Goal: Transaction & Acquisition: Purchase product/service

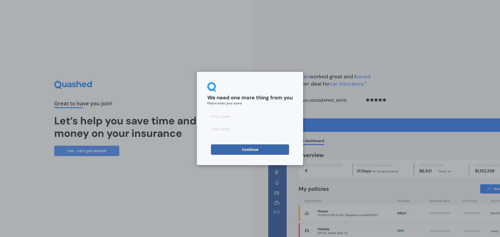
click at [219, 119] on input at bounding box center [249, 116] width 85 height 10
type input "[PERSON_NAME]"
click at [228, 128] on input at bounding box center [249, 129] width 85 height 10
type input "Buttery"
click at [252, 151] on button "Continue" at bounding box center [250, 150] width 78 height 10
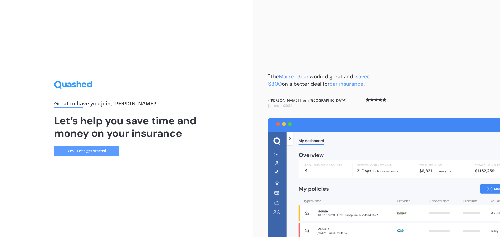
click at [88, 153] on link "Yes - Let’s get started" at bounding box center [86, 151] width 65 height 10
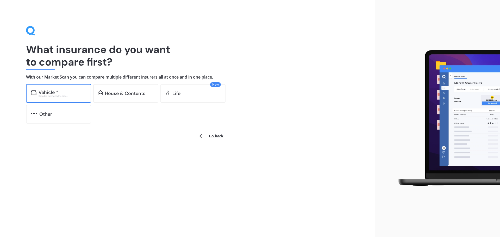
click at [58, 91] on div "Vehicle *" at bounding box center [63, 92] width 48 height 5
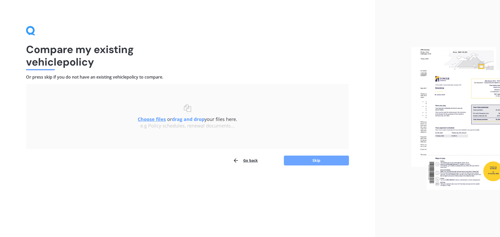
click at [322, 160] on button "Skip" at bounding box center [316, 161] width 65 height 10
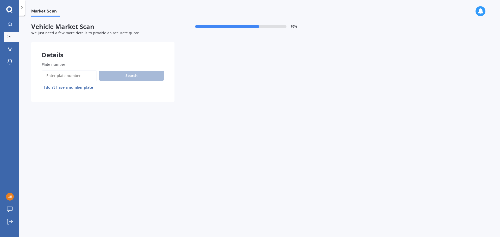
click at [80, 76] on input "Plate number" at bounding box center [69, 75] width 55 height 11
click at [49, 75] on input "Plate number" at bounding box center [69, 75] width 55 height 11
type input "qwj250"
click at [130, 79] on button "Search" at bounding box center [131, 76] width 65 height 10
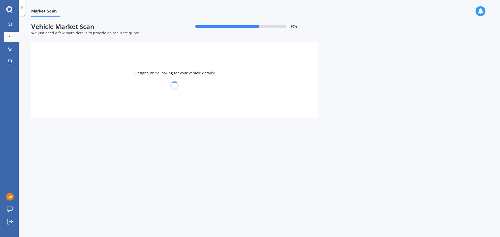
select select "TOYOTA"
select select "COROLLA"
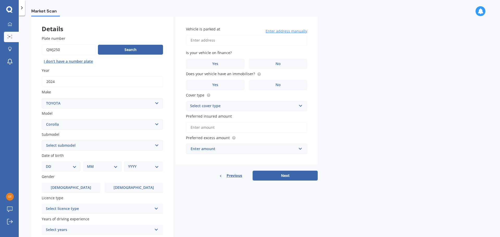
scroll to position [52, 0]
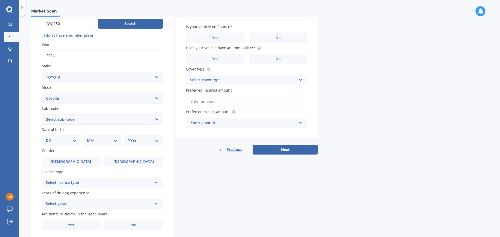
click at [154, 119] on select "Select submodel (All other) Axio Diesel [PERSON_NAME] 2WD [PERSON_NAME] 4WD FXG…" at bounding box center [102, 119] width 121 height 10
click at [199, 159] on div "Details Plate number Search I don’t have a number plate Year [DATE] Make Select…" at bounding box center [174, 115] width 287 height 251
click at [156, 119] on select "Select submodel (All other) Axio Diesel [PERSON_NAME] 2WD [PERSON_NAME] 4WD FXG…" at bounding box center [102, 119] width 121 height 10
click at [166, 153] on div "Plate number Search I don’t have a number plate Year [DATE] Make Select make AC…" at bounding box center [102, 120] width 142 height 242
click at [75, 141] on select "DD 01 02 03 04 05 06 07 08 09 10 11 12 13 14 15 16 17 18 19 20 21 22 23 24 25 2…" at bounding box center [61, 141] width 31 height 6
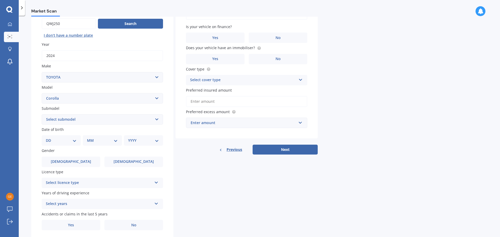
select select "14"
click at [50, 138] on select "DD 01 02 03 04 05 06 07 08 09 10 11 12 13 14 15 16 17 18 19 20 21 22 23 24 25 2…" at bounding box center [61, 141] width 31 height 6
click at [109, 139] on select "MM 01 02 03 04 05 06 07 08 09 10 11 12" at bounding box center [103, 141] width 29 height 6
select select "06"
click at [89, 138] on select "MM 01 02 03 04 05 06 07 08 09 10 11 12" at bounding box center [103, 141] width 29 height 6
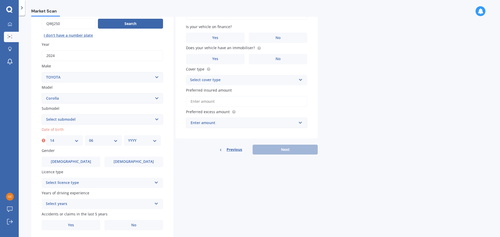
click at [155, 140] on select "YYYY 2025 2024 2023 2022 2021 2020 2019 2018 2017 2016 2015 2014 2013 2012 2011…" at bounding box center [142, 141] width 29 height 6
select select "1958"
click at [128, 138] on select "YYYY 2025 2024 2023 2022 2021 2020 2019 2018 2017 2016 2015 2014 2013 2012 2011…" at bounding box center [142, 141] width 29 height 6
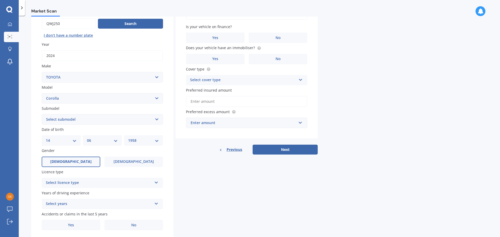
click at [68, 161] on span "[DEMOGRAPHIC_DATA]" at bounding box center [70, 162] width 41 height 4
click at [0, 0] on input "[DEMOGRAPHIC_DATA]" at bounding box center [0, 0] width 0 height 0
click at [156, 182] on icon at bounding box center [156, 182] width 4 height 4
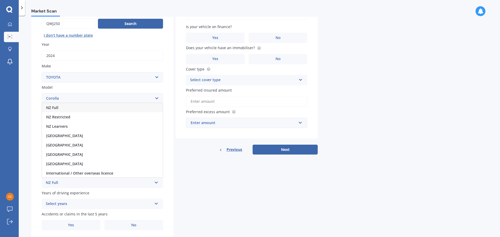
click at [57, 109] on span "NZ Full" at bounding box center [52, 107] width 12 height 5
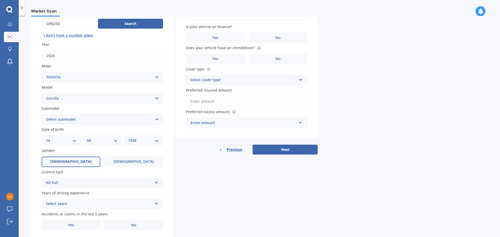
click at [156, 203] on icon at bounding box center [156, 203] width 4 height 4
click at [70, 156] on span "5 or more years" at bounding box center [60, 156] width 28 height 5
click at [135, 226] on span "No" at bounding box center [133, 225] width 5 height 4
click at [0, 0] on input "No" at bounding box center [0, 0] width 0 height 0
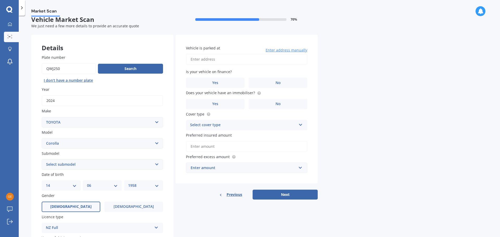
scroll to position [0, 0]
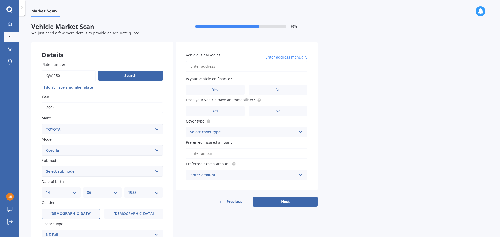
click at [158, 170] on select "Select submodel (All other) Axio Diesel [PERSON_NAME] 2WD [PERSON_NAME] 4WD FXG…" at bounding box center [102, 171] width 121 height 10
select select "HYBRID"
click at [42, 166] on select "Select submodel (All other) Axio Diesel [PERSON_NAME] 2WD [PERSON_NAME] 4WD FXG…" at bounding box center [102, 171] width 121 height 10
click at [228, 68] on input "Vehicle is parked at" at bounding box center [246, 66] width 121 height 11
type input "[STREET_ADDRESS]"
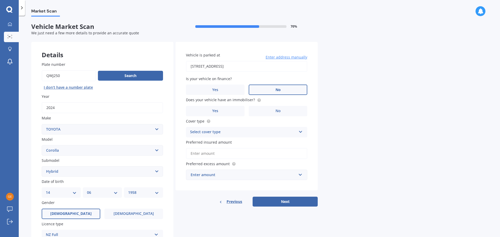
click at [284, 90] on label "No" at bounding box center [278, 90] width 59 height 10
click at [0, 0] on input "No" at bounding box center [0, 0] width 0 height 0
click at [279, 110] on span "No" at bounding box center [278, 111] width 5 height 4
click at [0, 0] on input "No" at bounding box center [0, 0] width 0 height 0
click at [301, 133] on icon at bounding box center [301, 131] width 4 height 4
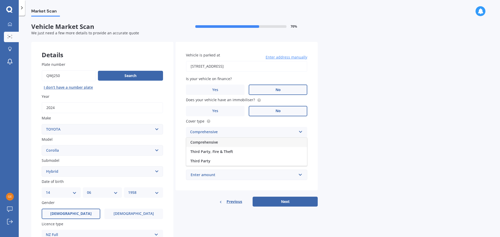
click at [238, 142] on div "Comprehensive" at bounding box center [246, 142] width 121 height 9
click at [230, 155] on input "Preferred insured amount" at bounding box center [246, 153] width 121 height 11
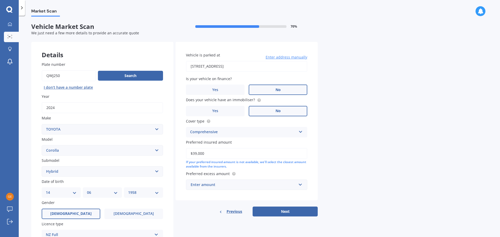
type input "$39,000"
click at [301, 185] on input "text" at bounding box center [245, 185] width 117 height 10
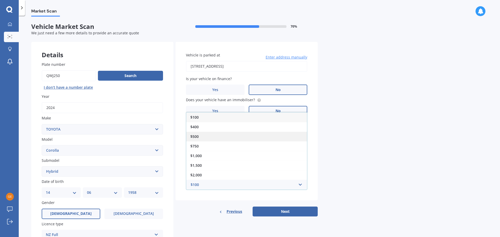
click at [212, 135] on div "$500" at bounding box center [246, 137] width 121 height 10
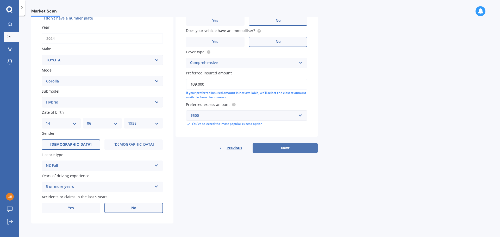
click at [284, 149] on button "Next" at bounding box center [285, 148] width 65 height 10
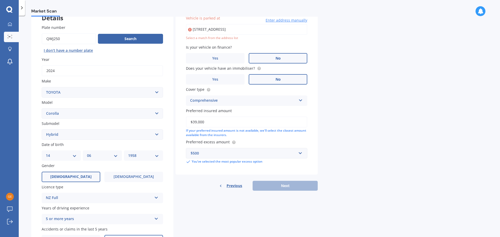
scroll to position [36, 0]
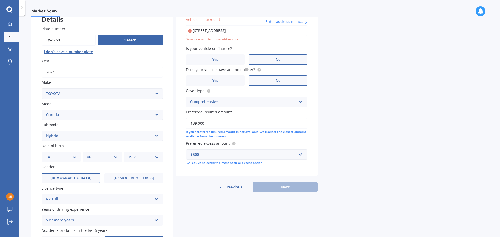
click at [245, 30] on input "[STREET_ADDRESS]" at bounding box center [246, 30] width 121 height 11
type input "[STREET_ADDRESS]"
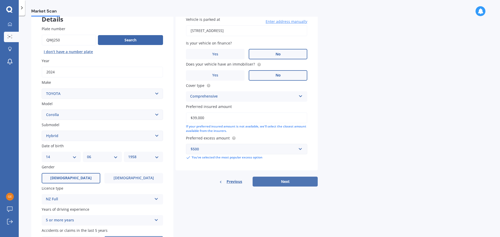
click at [289, 183] on button "Next" at bounding box center [285, 182] width 65 height 10
select select "14"
select select "06"
select select "1958"
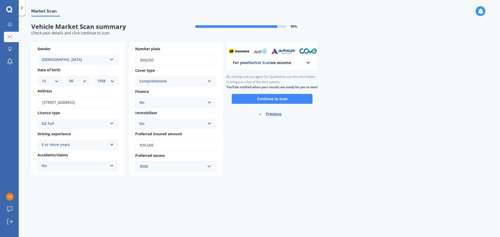
scroll to position [0, 0]
click at [270, 104] on button "Continue to scan" at bounding box center [272, 99] width 81 height 10
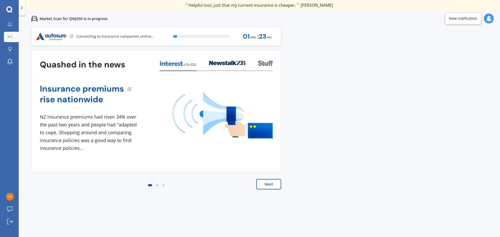
click at [273, 183] on button "Next" at bounding box center [268, 184] width 25 height 10
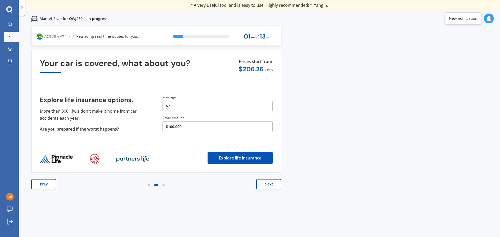
click at [270, 185] on button "Next" at bounding box center [268, 184] width 25 height 10
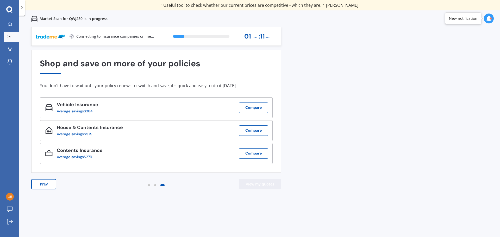
click at [270, 185] on button "View my quotes" at bounding box center [260, 184] width 42 height 10
click at [485, 20] on div at bounding box center [489, 19] width 10 height 10
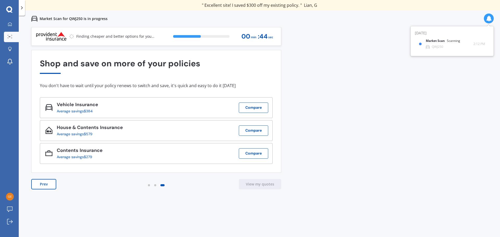
click at [485, 20] on div at bounding box center [489, 19] width 10 height 10
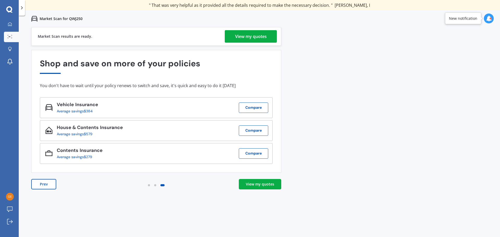
click at [260, 36] on div "View my quotes" at bounding box center [251, 36] width 32 height 13
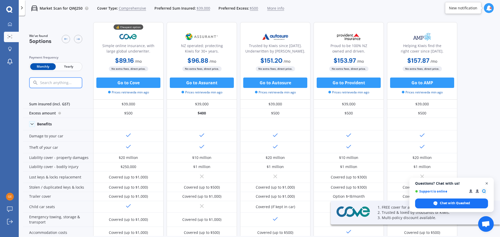
click at [488, 183] on span "Close chat" at bounding box center [487, 184] width 7 height 7
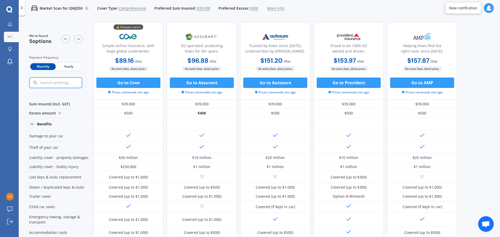
click at [70, 68] on span "Yearly" at bounding box center [69, 66] width 26 height 7
click at [488, 6] on icon at bounding box center [489, 8] width 6 height 6
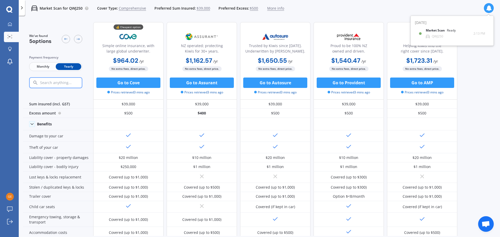
click at [488, 6] on icon at bounding box center [489, 8] width 6 height 6
